Goal: Check status: Check status

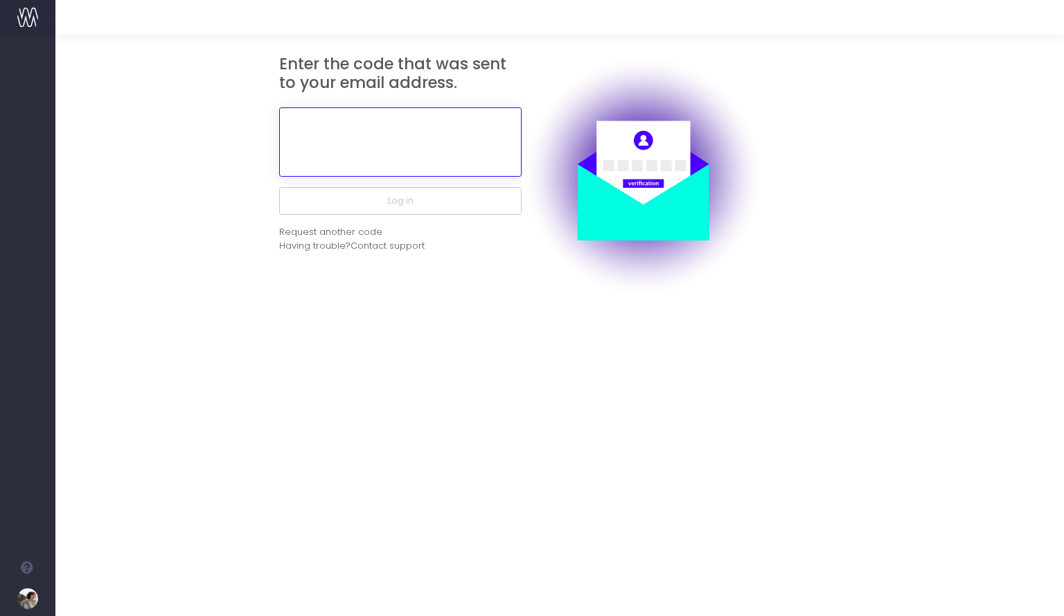
click at [375, 142] on input "text" at bounding box center [400, 141] width 242 height 69
paste input "369582"
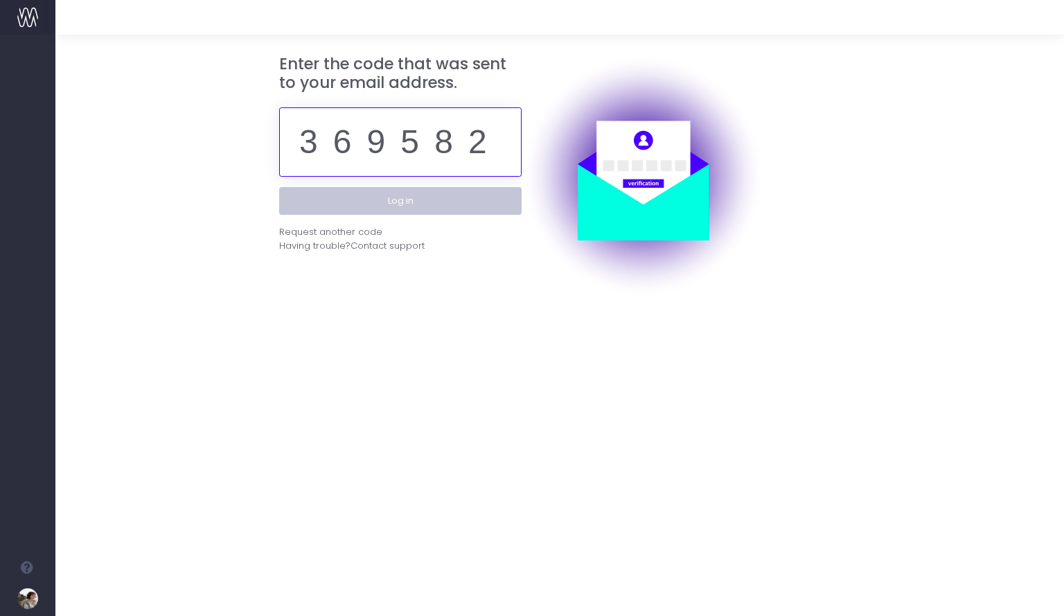
type input "369582"
click at [392, 202] on button "Log in" at bounding box center [400, 201] width 242 height 28
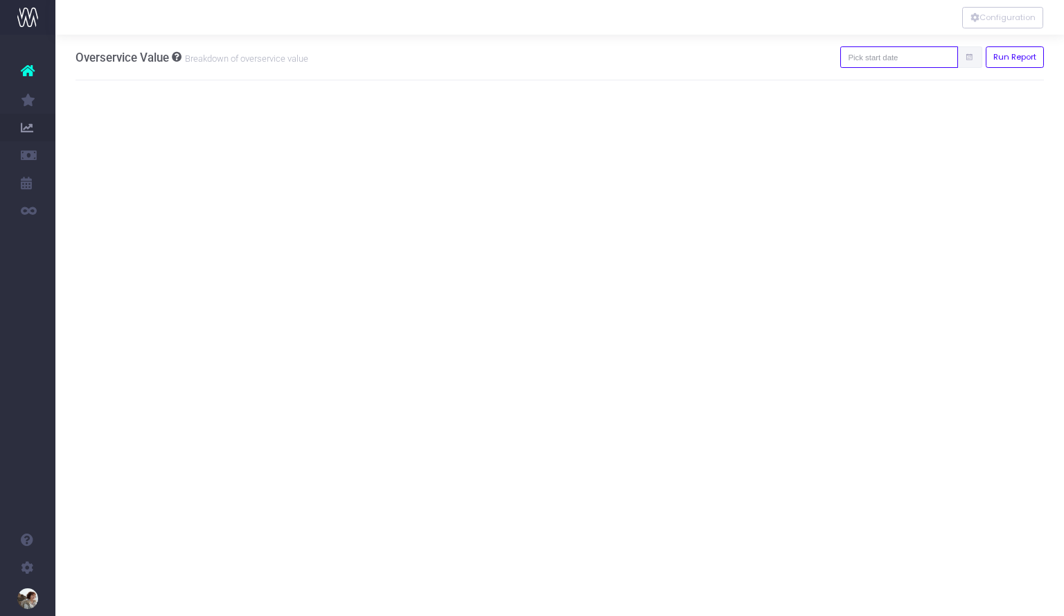
click at [942, 60] on input "text" at bounding box center [899, 56] width 118 height 21
click at [869, 88] on th "«" at bounding box center [863, 85] width 24 height 21
click at [860, 143] on td "1" at bounding box center [863, 147] width 24 height 21
type input "[DATE]"
click at [1013, 64] on button "Run Report" at bounding box center [1015, 56] width 59 height 21
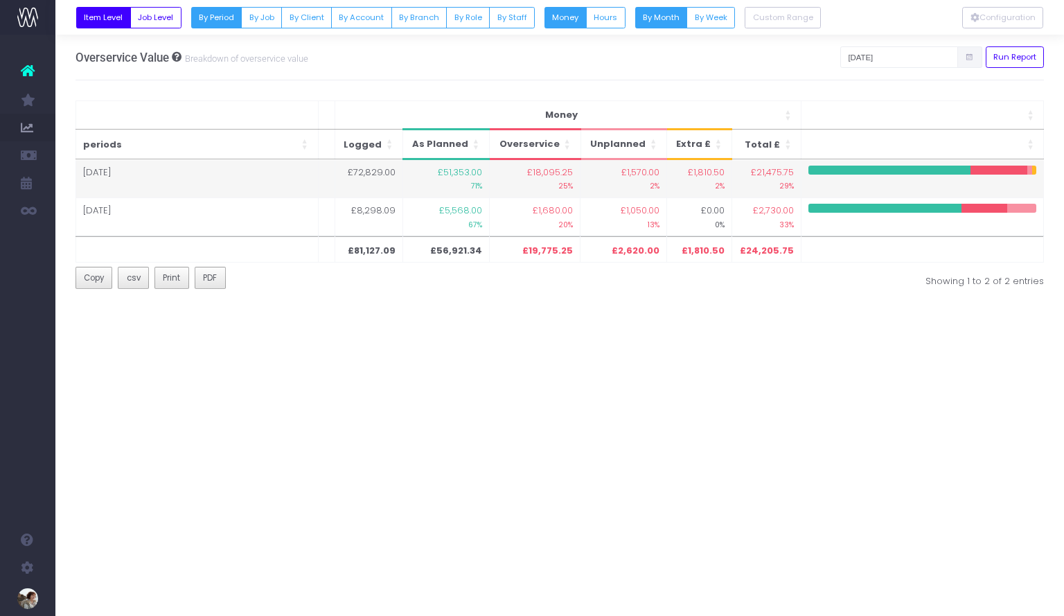
click at [706, 174] on span "£1,810.50" at bounding box center [706, 173] width 37 height 14
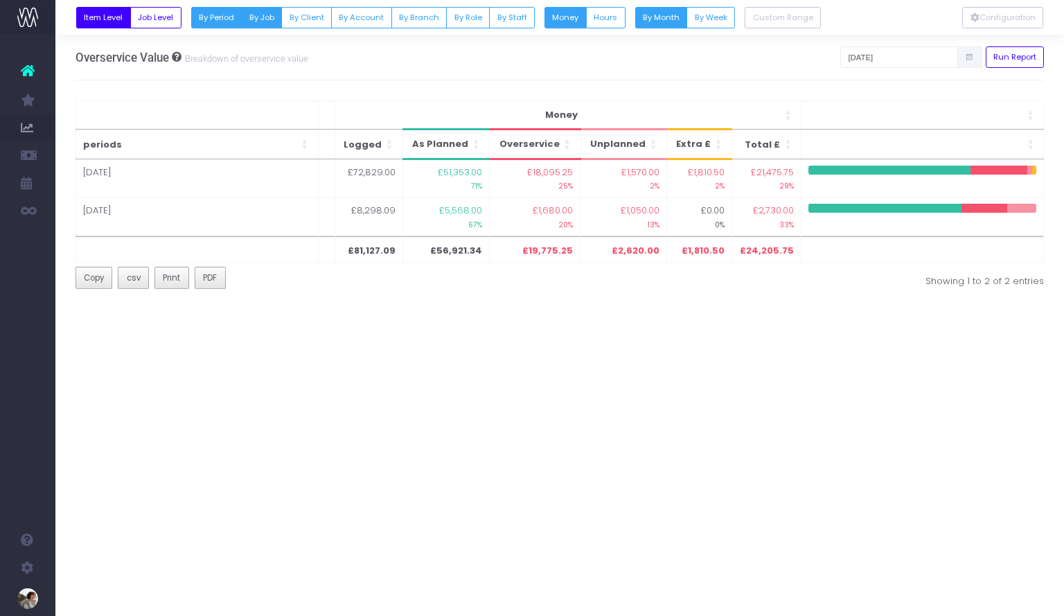
click at [259, 21] on button "By Job" at bounding box center [261, 17] width 41 height 21
